Goal: Information Seeking & Learning: Learn about a topic

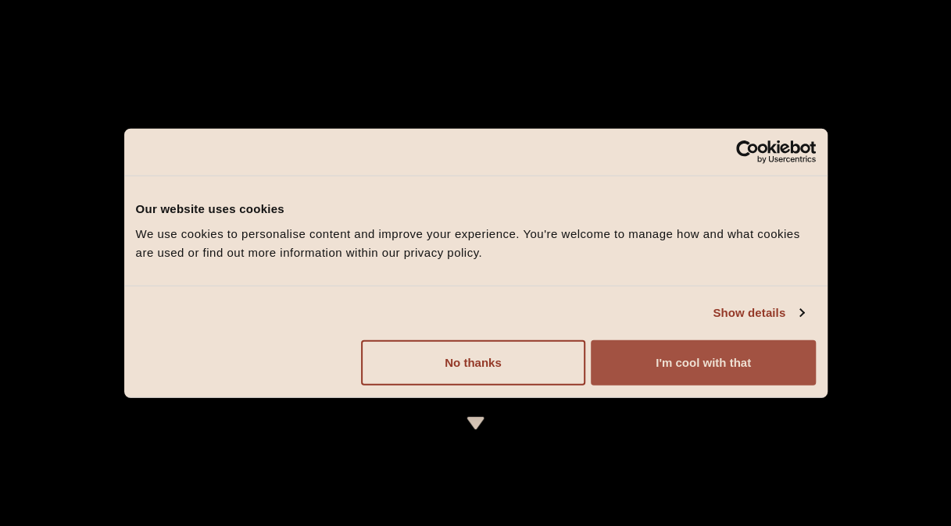
click at [644, 357] on button "I'm cool with that" at bounding box center [703, 362] width 224 height 45
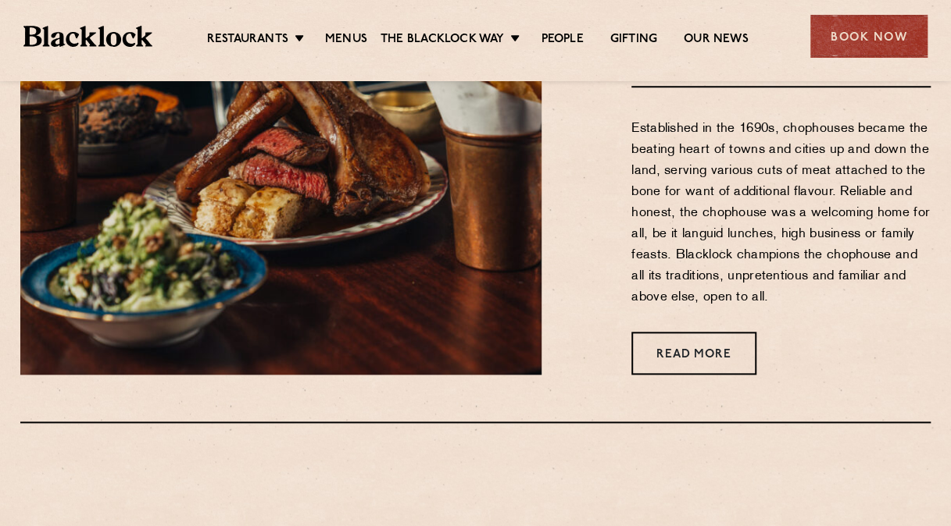
scroll to position [643, 0]
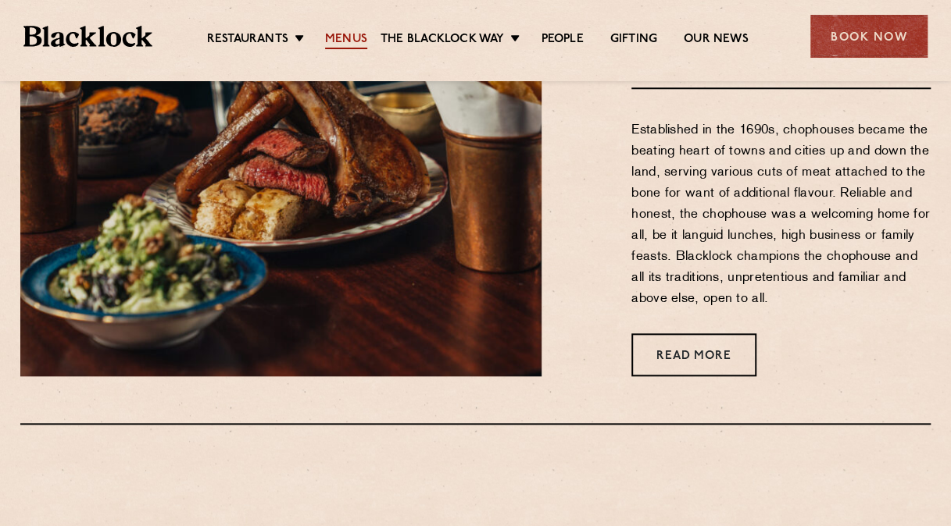
click at [342, 33] on link "Menus" at bounding box center [346, 40] width 42 height 17
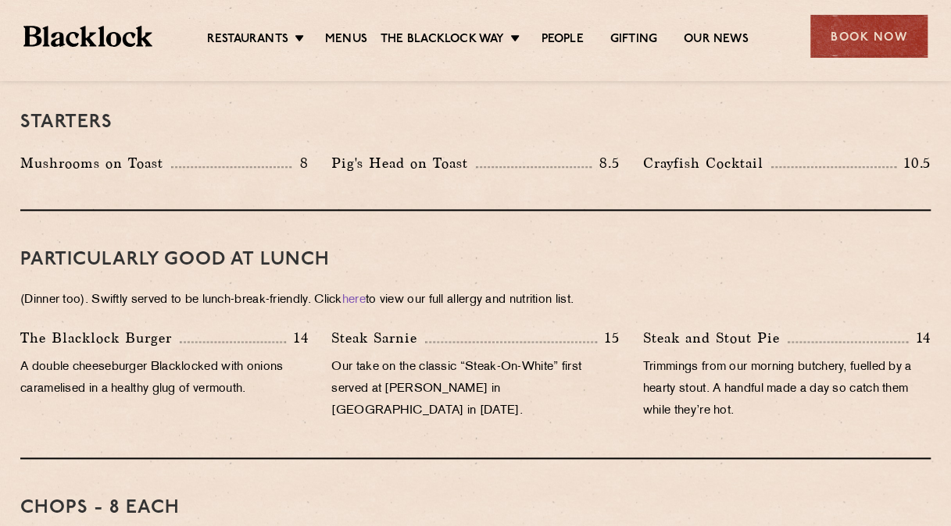
scroll to position [873, 0]
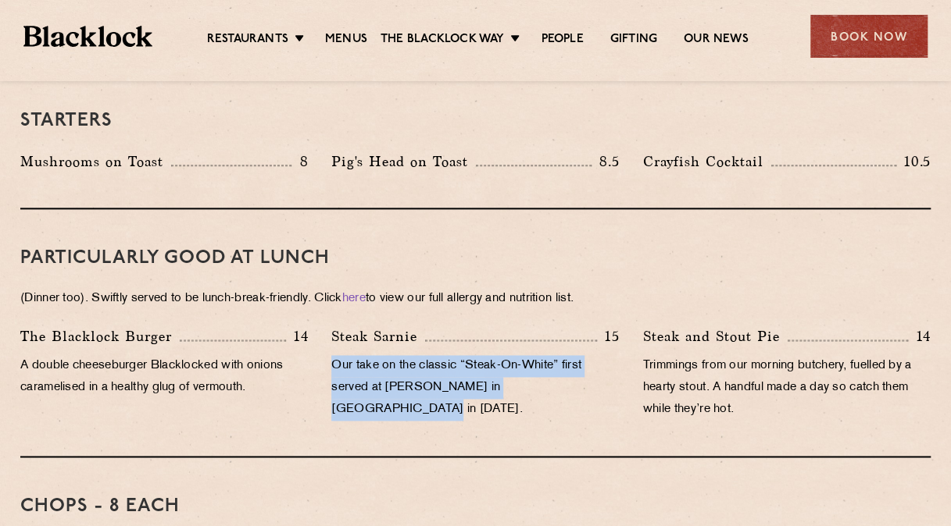
drag, startPoint x: 330, startPoint y: 342, endPoint x: 622, endPoint y: 381, distance: 294.0
click at [622, 381] on div "Steak Sarnie 15 Our take on the classic “Steak-On-White” first served at Louis’…" at bounding box center [474, 377] width 311 height 103
drag, startPoint x: 622, startPoint y: 381, endPoint x: 370, endPoint y: 280, distance: 271.2
click at [366, 293] on link "here" at bounding box center [353, 299] width 23 height 12
click at [544, 355] on p "Our take on the classic “Steak-On-White” first served at [PERSON_NAME] in [GEOG…" at bounding box center [474, 388] width 287 height 66
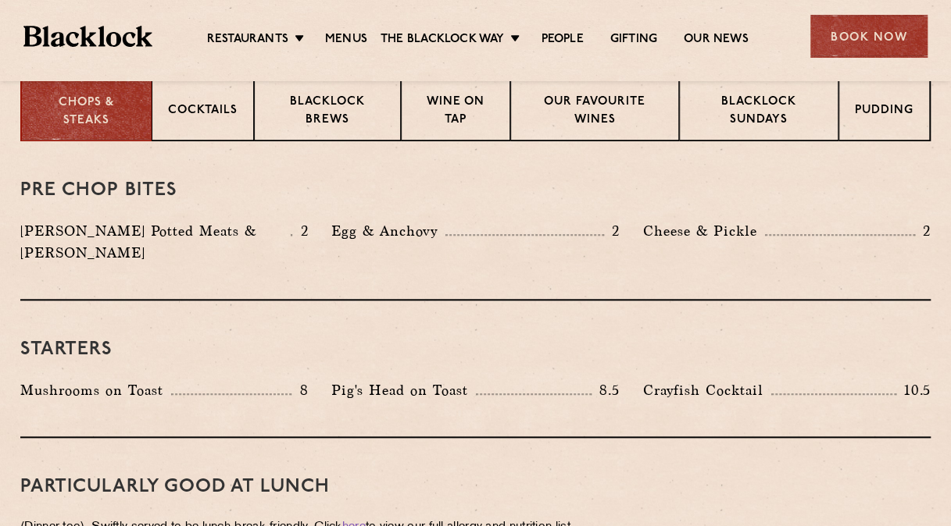
scroll to position [645, 0]
